Goal: Check status: Check status

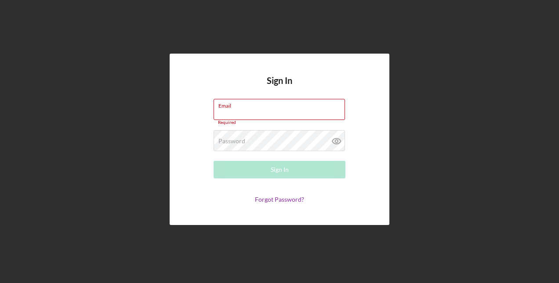
type input "[EMAIL_ADDRESS][DOMAIN_NAME]"
click at [274, 170] on div "Sign In" at bounding box center [280, 170] width 18 height 18
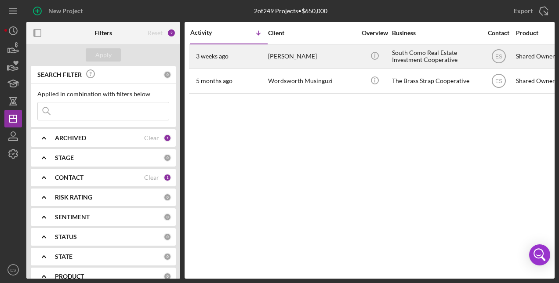
click at [217, 54] on time "3 weeks ago" at bounding box center [212, 56] width 33 height 7
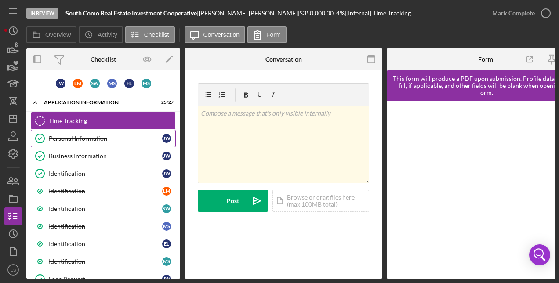
click at [84, 141] on div "Personal Information" at bounding box center [105, 138] width 113 height 7
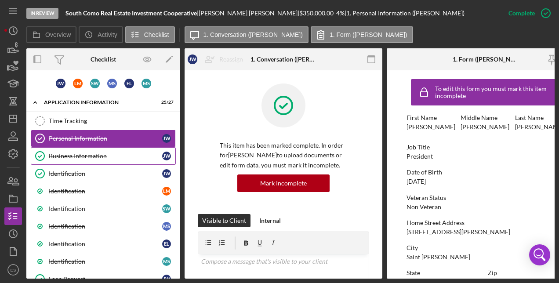
click at [88, 154] on div "Business Information" at bounding box center [105, 155] width 113 height 7
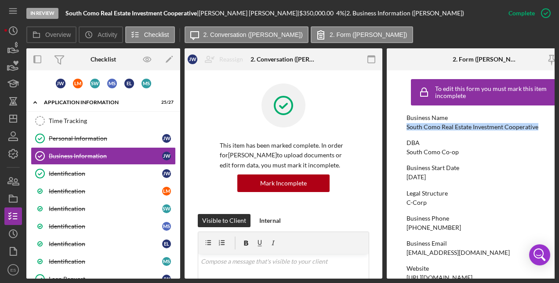
drag, startPoint x: 538, startPoint y: 128, endPoint x: 401, endPoint y: 129, distance: 137.1
click at [401, 129] on form "To edit this form you must mark this item incomplete Business Name South Como R…" at bounding box center [486, 174] width 198 height 208
copy div "South Como Real Estate Investment Cooperative"
drag, startPoint x: 435, startPoint y: 201, endPoint x: 405, endPoint y: 203, distance: 30.8
click at [405, 203] on form "To edit this form you must mark this item incomplete Business Name South Como R…" at bounding box center [486, 174] width 198 height 208
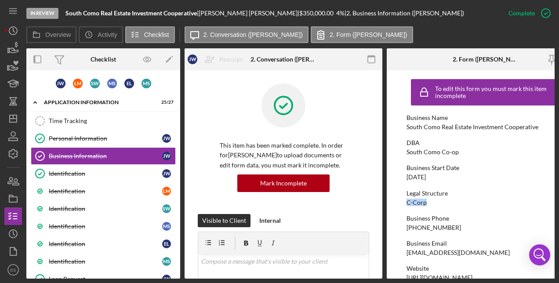
copy div "C-Corp"
click at [501, 178] on div "Business Start Date [DATE]" at bounding box center [485, 172] width 158 height 16
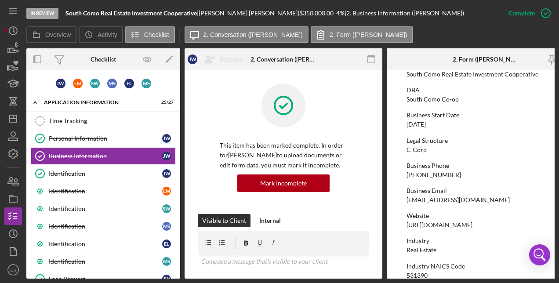
scroll to position [70, 0]
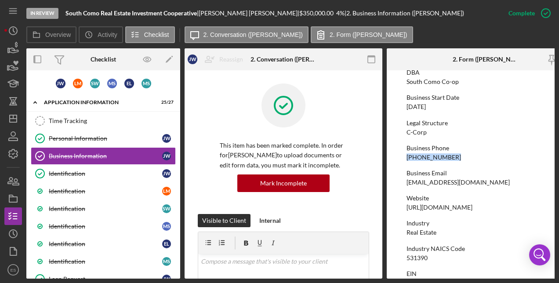
drag, startPoint x: 451, startPoint y: 154, endPoint x: 404, endPoint y: 156, distance: 47.5
click at [404, 156] on form "To edit this form you must mark this item incomplete Business Name South Como R…" at bounding box center [486, 174] width 198 height 208
copy div "[PHONE_NUMBER]"
click at [532, 199] on div "Website" at bounding box center [485, 198] width 158 height 7
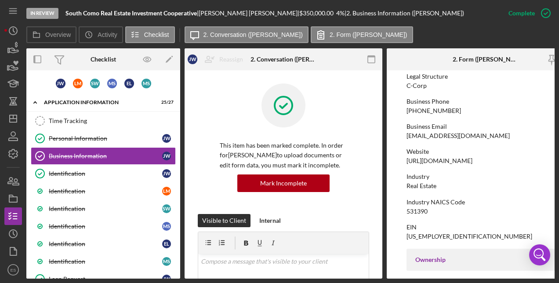
scroll to position [158, 0]
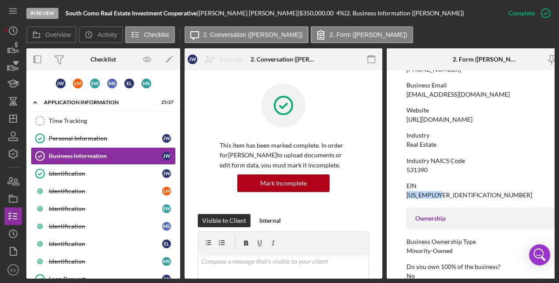
drag, startPoint x: 447, startPoint y: 195, endPoint x: 398, endPoint y: 196, distance: 49.2
click at [398, 196] on form "To edit this form you must mark this item incomplete Business Name South Como R…" at bounding box center [486, 174] width 198 height 208
copy div "[US_EMPLOYER_IDENTIFICATION_NUMBER]"
click at [500, 191] on div "EIN [US_EMPLOYER_IDENTIFICATION_NUMBER]" at bounding box center [485, 190] width 158 height 16
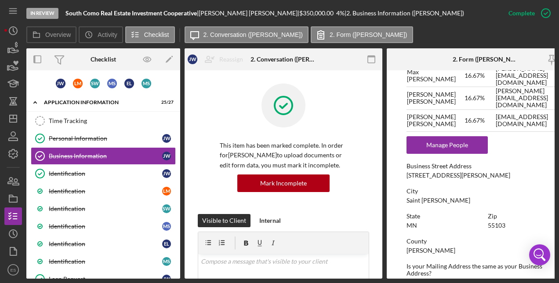
scroll to position [475, 0]
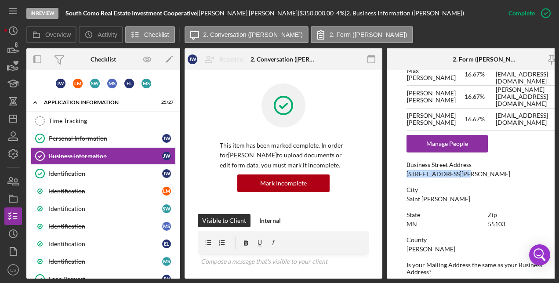
drag, startPoint x: 473, startPoint y: 169, endPoint x: 402, endPoint y: 172, distance: 70.8
click at [402, 172] on form "To edit this form you must mark this item incomplete Business Name South Como R…" at bounding box center [486, 174] width 198 height 208
copy div "[STREET_ADDRESS][PERSON_NAME]"
drag, startPoint x: 516, startPoint y: 219, endPoint x: 486, endPoint y: 223, distance: 31.1
click at [486, 223] on div "State [US_STATE] Zip 55103" at bounding box center [485, 223] width 158 height 25
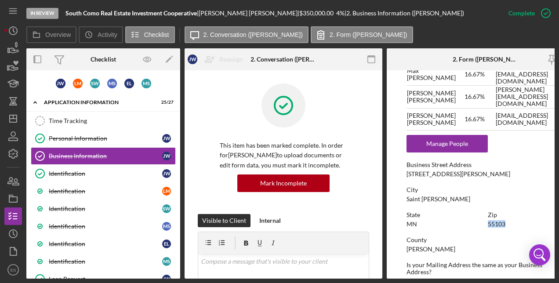
copy div "55103"
click at [452, 209] on div "To edit this form you must mark this item incomplete Business Name South Como R…" at bounding box center [485, 25] width 158 height 850
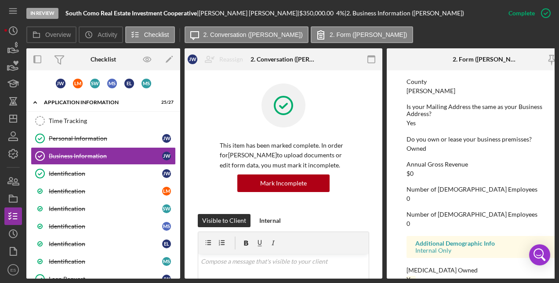
scroll to position [652, 0]
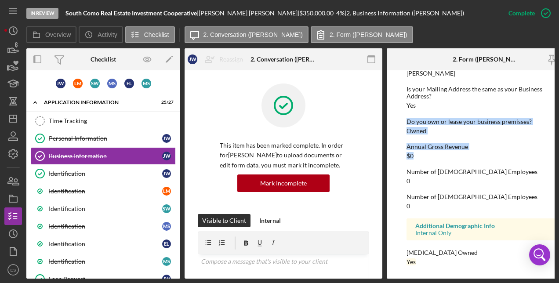
drag, startPoint x: 555, startPoint y: 152, endPoint x: 555, endPoint y: 94, distance: 57.6
click at [555, 94] on div "In Review South Como Real Estate Investment Cooperative | [PERSON_NAME] | $350,…" at bounding box center [279, 141] width 559 height 283
drag, startPoint x: 555, startPoint y: 94, endPoint x: 527, endPoint y: 130, distance: 46.1
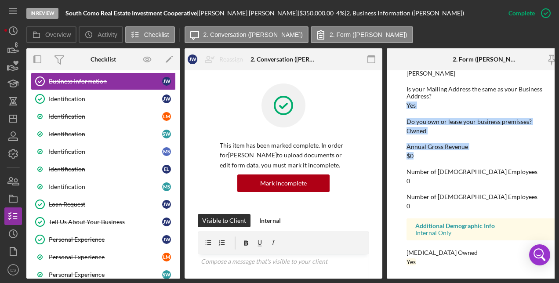
scroll to position [77, 0]
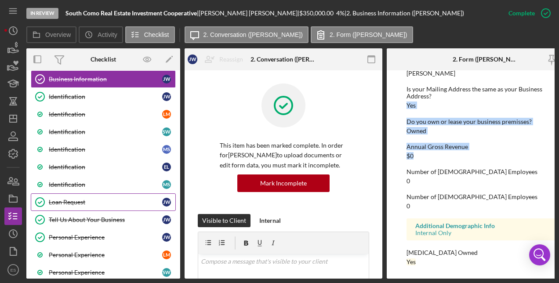
click at [67, 203] on div "Loan Request" at bounding box center [105, 202] width 113 height 7
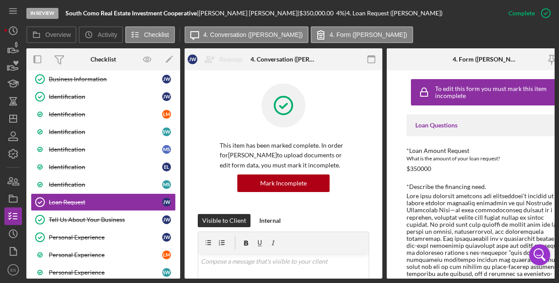
click at [513, 167] on div "*Loan Amount Request What is the amount of your loan request? $350000" at bounding box center [485, 159] width 158 height 25
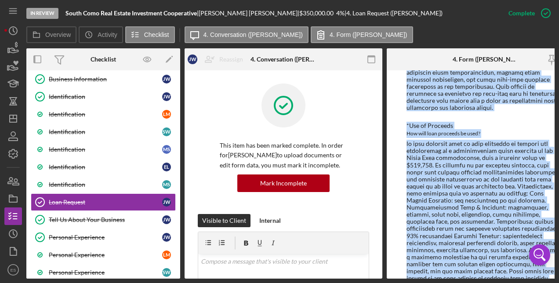
scroll to position [326, 0]
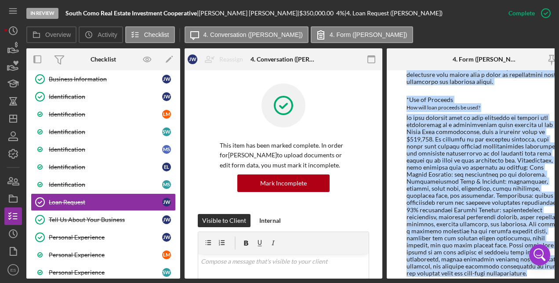
drag, startPoint x: 404, startPoint y: 141, endPoint x: 508, endPoint y: 259, distance: 156.9
click at [508, 259] on div "To edit this form you must mark this item incomplete Loan Questions *Loan Amoun…" at bounding box center [486, 174] width 198 height 208
copy div "Lore ipsu dolorsit ametcons adi elitseddoei’t incidid ut labore etdolor magnaal…"
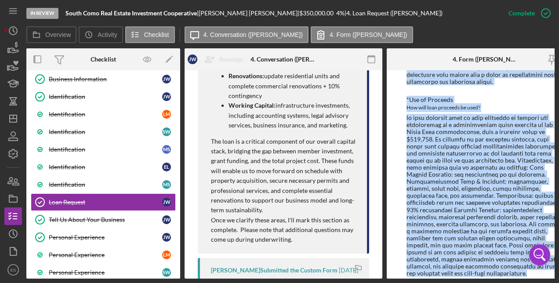
scroll to position [754, 0]
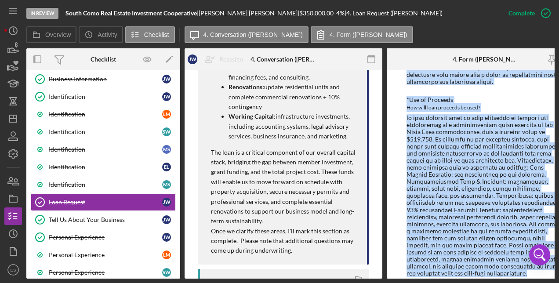
click at [499, 138] on div at bounding box center [485, 195] width 158 height 163
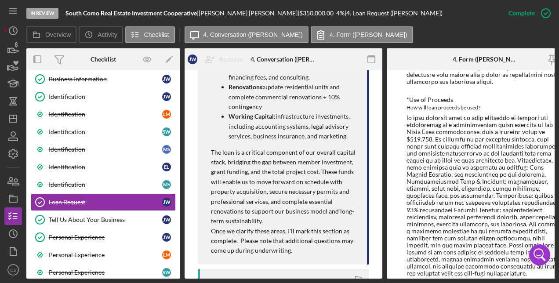
click at [540, 184] on div at bounding box center [485, 195] width 158 height 163
drag, startPoint x: 349, startPoint y: 131, endPoint x: 229, endPoint y: 87, distance: 127.9
click at [229, 87] on ul "Real Estate Purchase: the acquisition of the property. Predevelopment Fees & Li…" at bounding box center [284, 87] width 147 height 108
drag, startPoint x: 229, startPoint y: 87, endPoint x: 248, endPoint y: 175, distance: 90.2
click at [248, 175] on p "The loan is a critical component of our overall capital stack, bridging the gap…" at bounding box center [284, 187] width 147 height 79
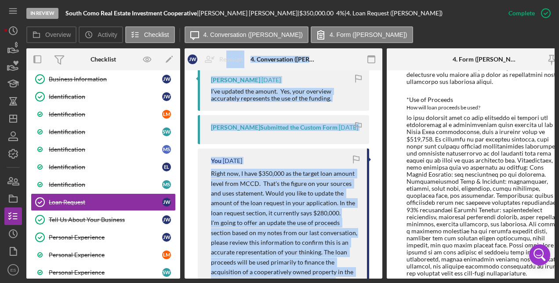
scroll to position [407, 0]
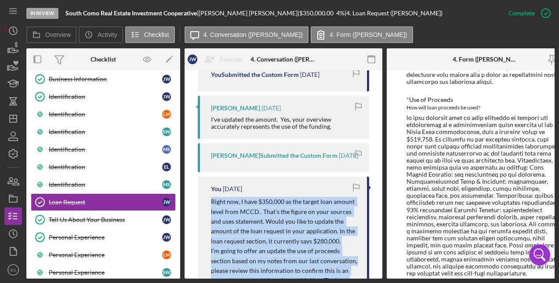
drag, startPoint x: 302, startPoint y: 245, endPoint x: 206, endPoint y: 214, distance: 101.7
copy div "Right now, I have $350,000 as the target loan amount level from MCCD. That's th…"
